Goal: Transaction & Acquisition: Purchase product/service

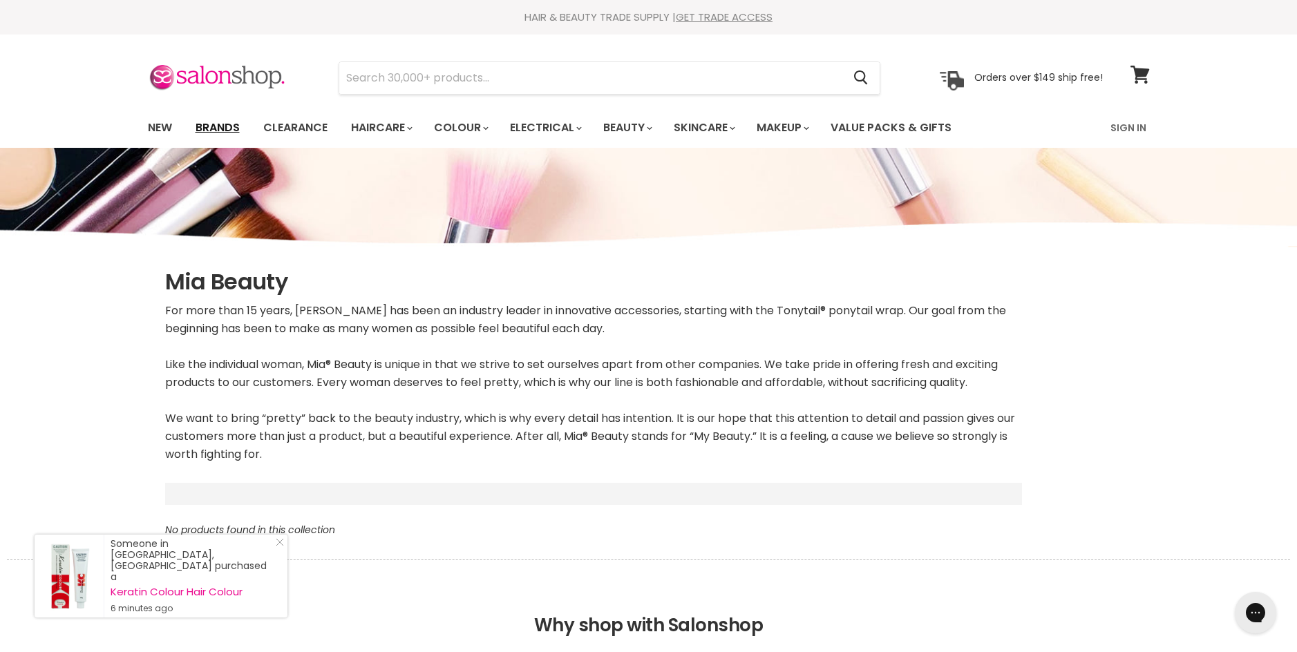
click at [218, 127] on link "Brands" at bounding box center [217, 127] width 65 height 29
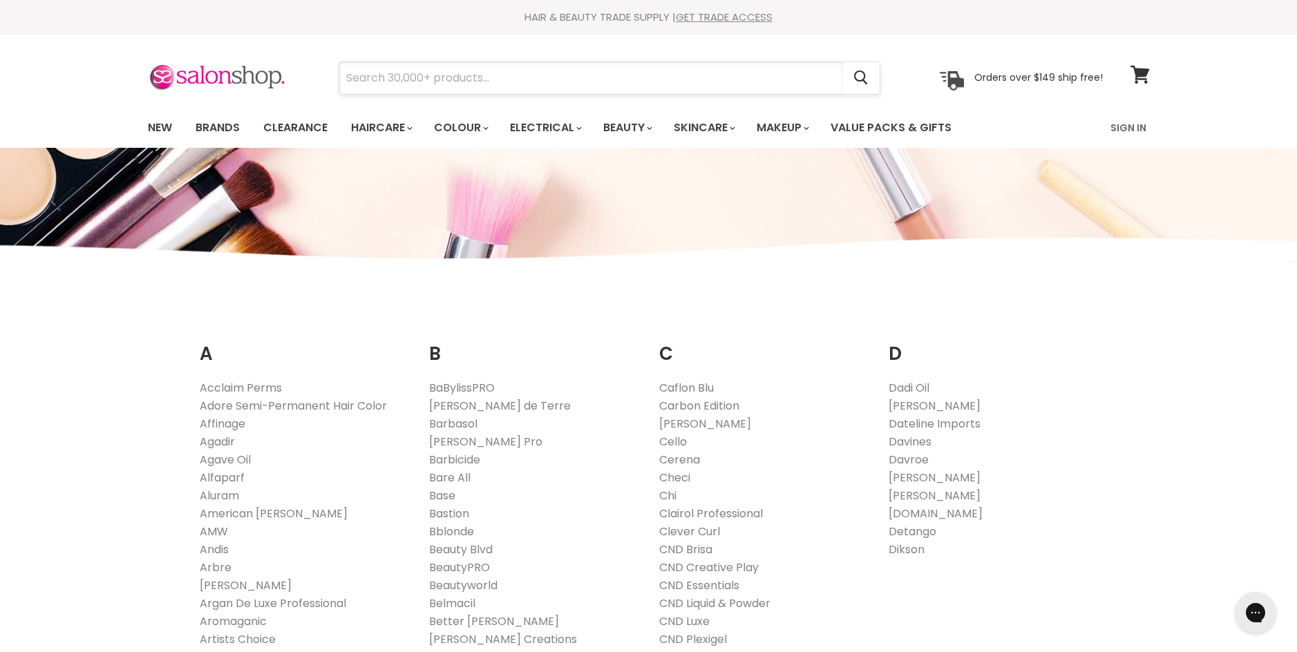
click at [458, 84] on input "Search" at bounding box center [591, 78] width 504 height 32
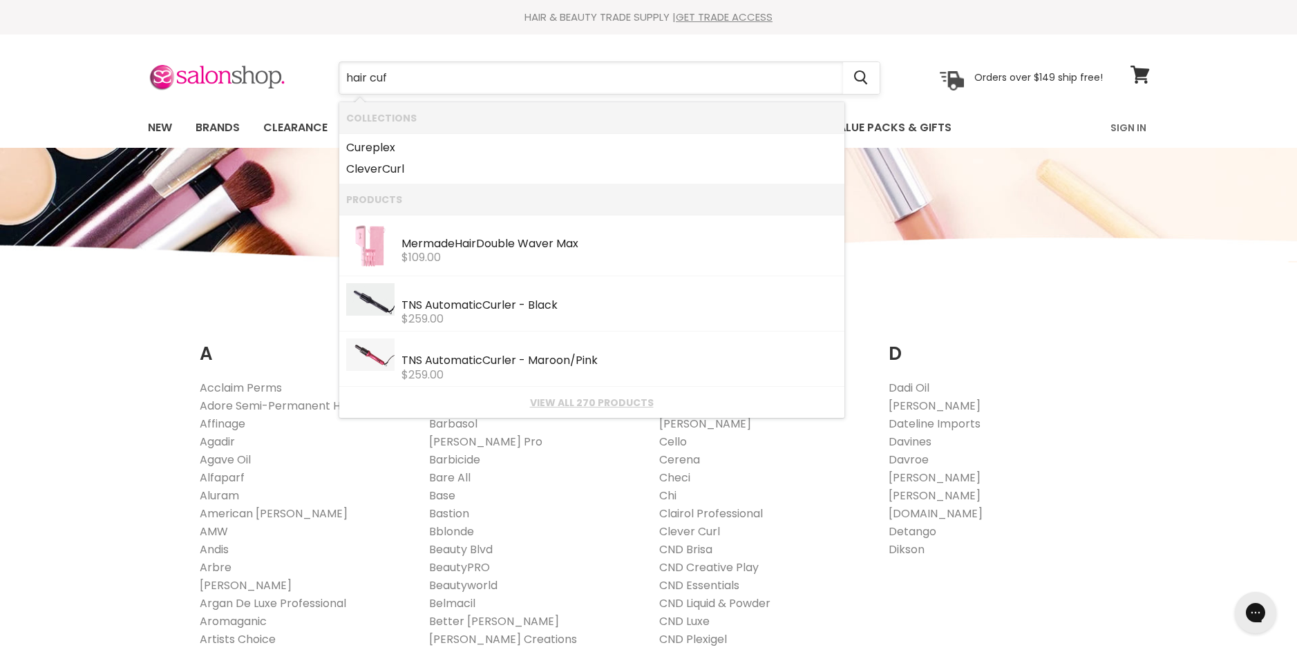
type input "hair cuff"
